Goal: Task Accomplishment & Management: Use online tool/utility

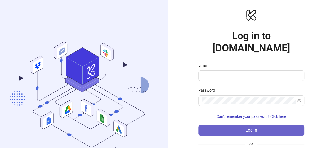
scroll to position [26, 0]
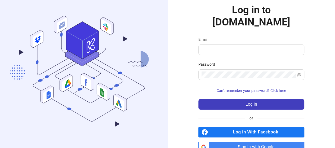
click at [231, 142] on span "Sign in with Google" at bounding box center [257, 147] width 93 height 11
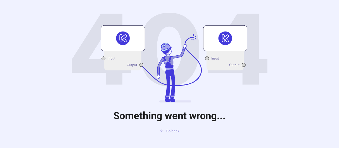
click at [166, 132] on span "Go back" at bounding box center [172, 131] width 13 height 4
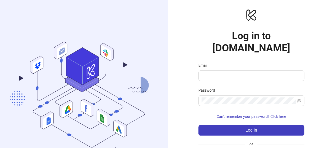
scroll to position [26, 0]
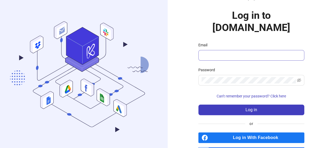
scroll to position [21, 0]
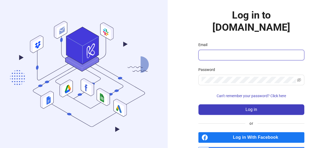
click at [221, 52] on input "Email" at bounding box center [250, 55] width 98 height 6
type input "**********"
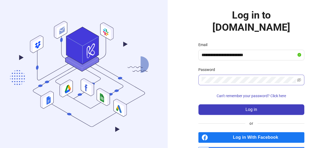
click at [234, 75] on span at bounding box center [251, 80] width 106 height 11
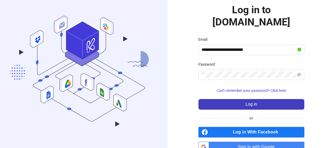
click at [236, 142] on span "Sign in with Google" at bounding box center [257, 147] width 93 height 11
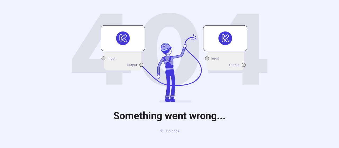
click at [168, 129] on span "Go back" at bounding box center [172, 131] width 13 height 4
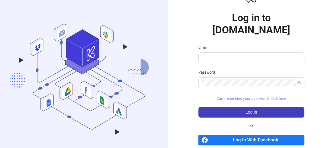
scroll to position [26, 0]
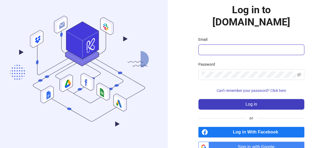
click at [222, 47] on input "Email" at bounding box center [250, 50] width 98 height 6
type input "**********"
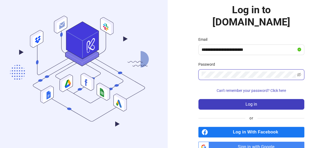
click at [198, 99] on button "Log in" at bounding box center [251, 104] width 106 height 11
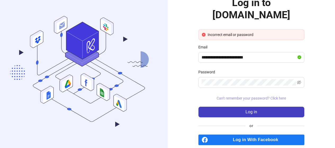
click at [233, 96] on span "Can't remember your password? Click here" at bounding box center [250, 98] width 69 height 4
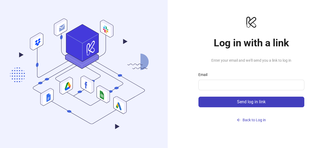
scroll to position [8, 0]
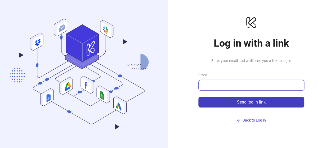
click at [233, 87] on input "Email" at bounding box center [250, 85] width 98 height 6
type input "**********"
click at [198, 97] on button "Send log in link" at bounding box center [251, 102] width 106 height 11
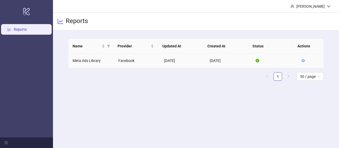
click at [90, 63] on td "Meta Ads Library" at bounding box center [91, 60] width 46 height 15
click at [90, 57] on td "Meta Ads Library" at bounding box center [91, 60] width 46 height 15
click at [89, 61] on td "Meta Ads Library" at bounding box center [91, 60] width 46 height 15
click at [217, 64] on td "2025-09-02" at bounding box center [228, 60] width 46 height 15
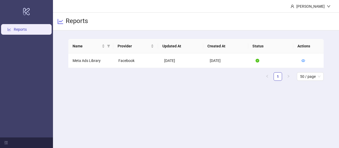
click at [27, 29] on link "Reports" at bounding box center [20, 29] width 13 height 4
click at [301, 60] on icon "eye" at bounding box center [303, 60] width 4 height 3
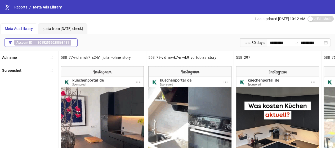
click at [49, 41] on b "10152552028868411" at bounding box center [53, 43] width 31 height 4
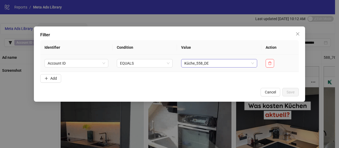
click at [195, 62] on span "Küche_558_DE" at bounding box center [219, 63] width 70 height 8
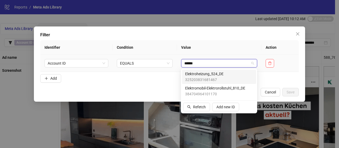
type input "*******"
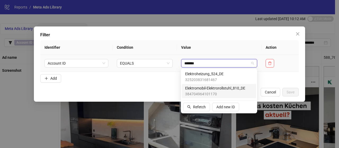
click at [200, 94] on span "384704964101170" at bounding box center [215, 94] width 60 height 6
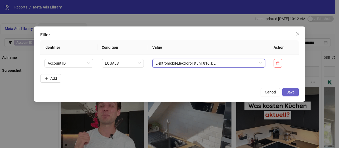
click at [288, 92] on span "Save" at bounding box center [290, 92] width 8 height 4
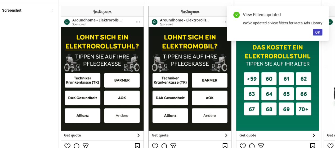
scroll to position [61, 0]
